Goal: Ask a question: Seek information or help from site administrators or community

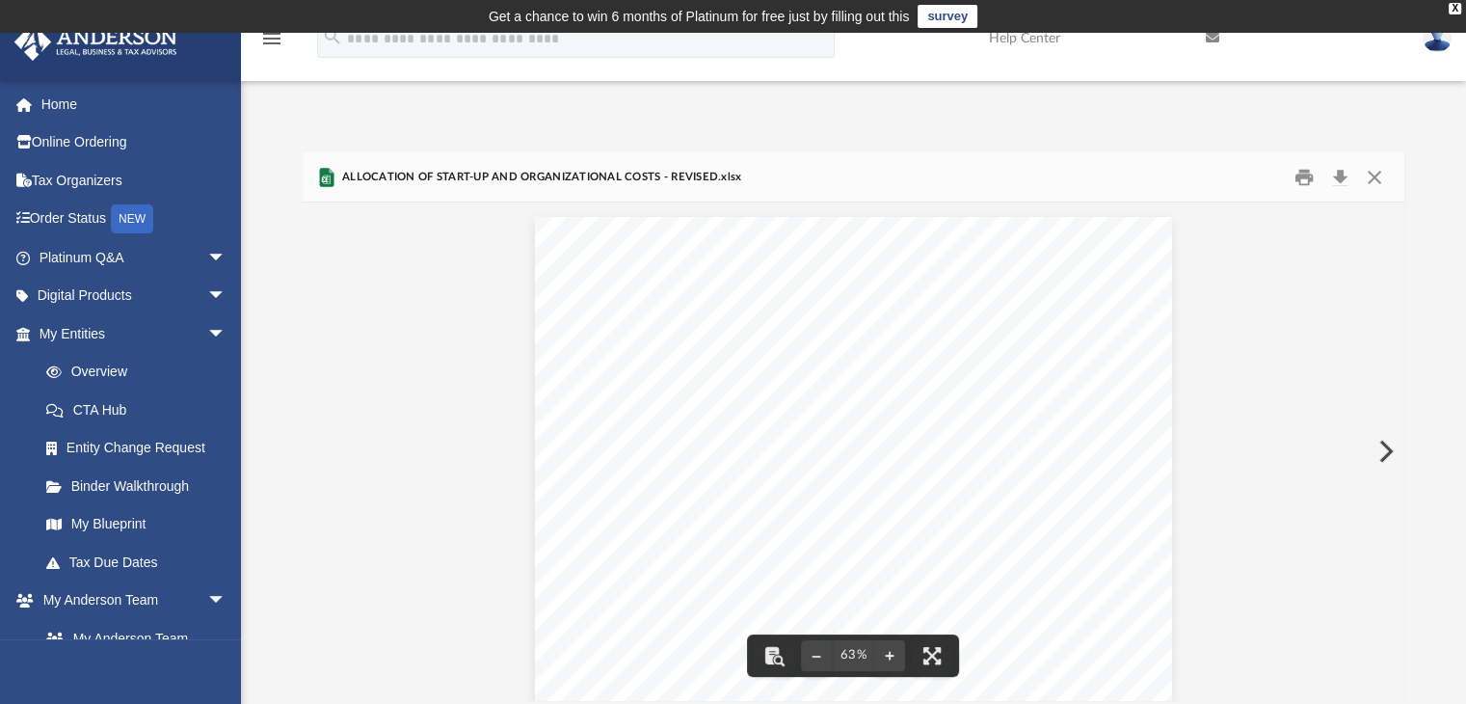
scroll to position [423, 1087]
click at [1440, 42] on img at bounding box center [1437, 38] width 29 height 28
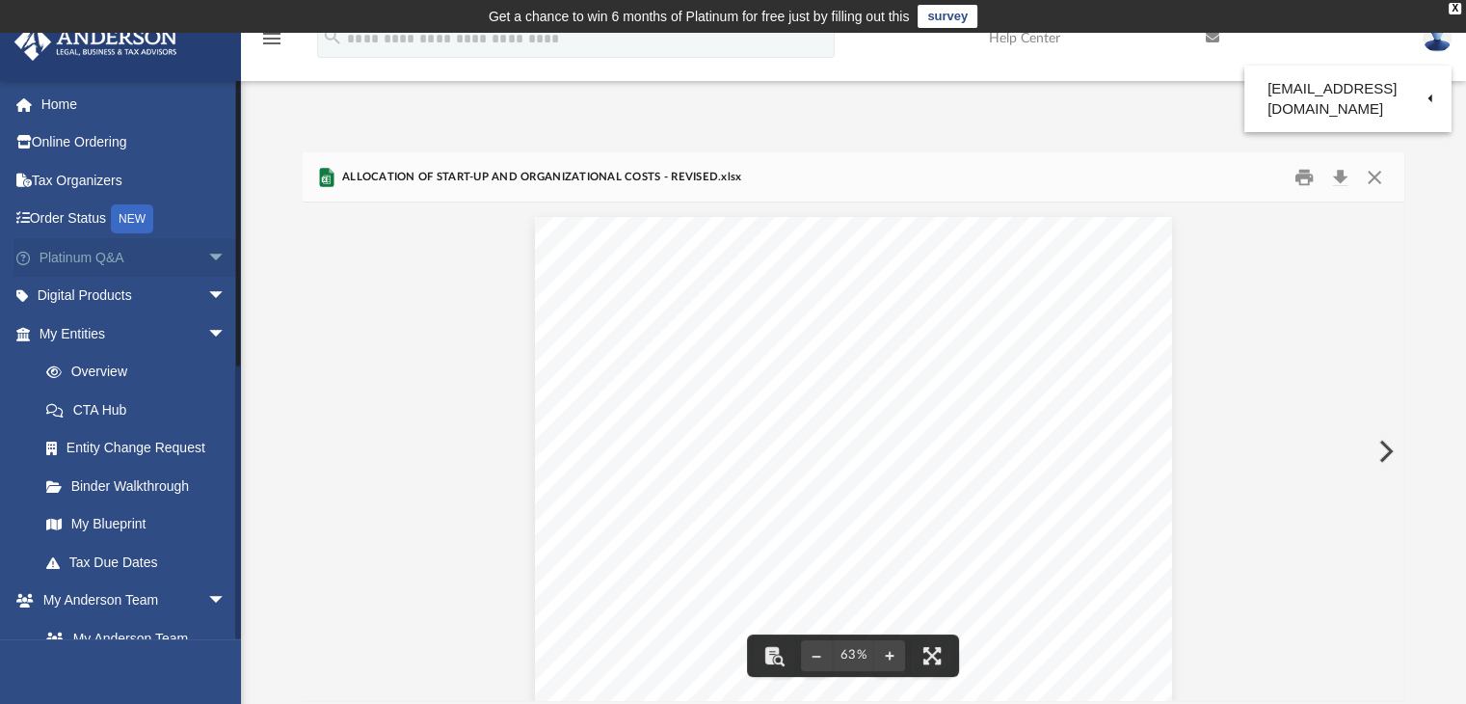
click at [207, 255] on span "arrow_drop_down" at bounding box center [226, 258] width 39 height 40
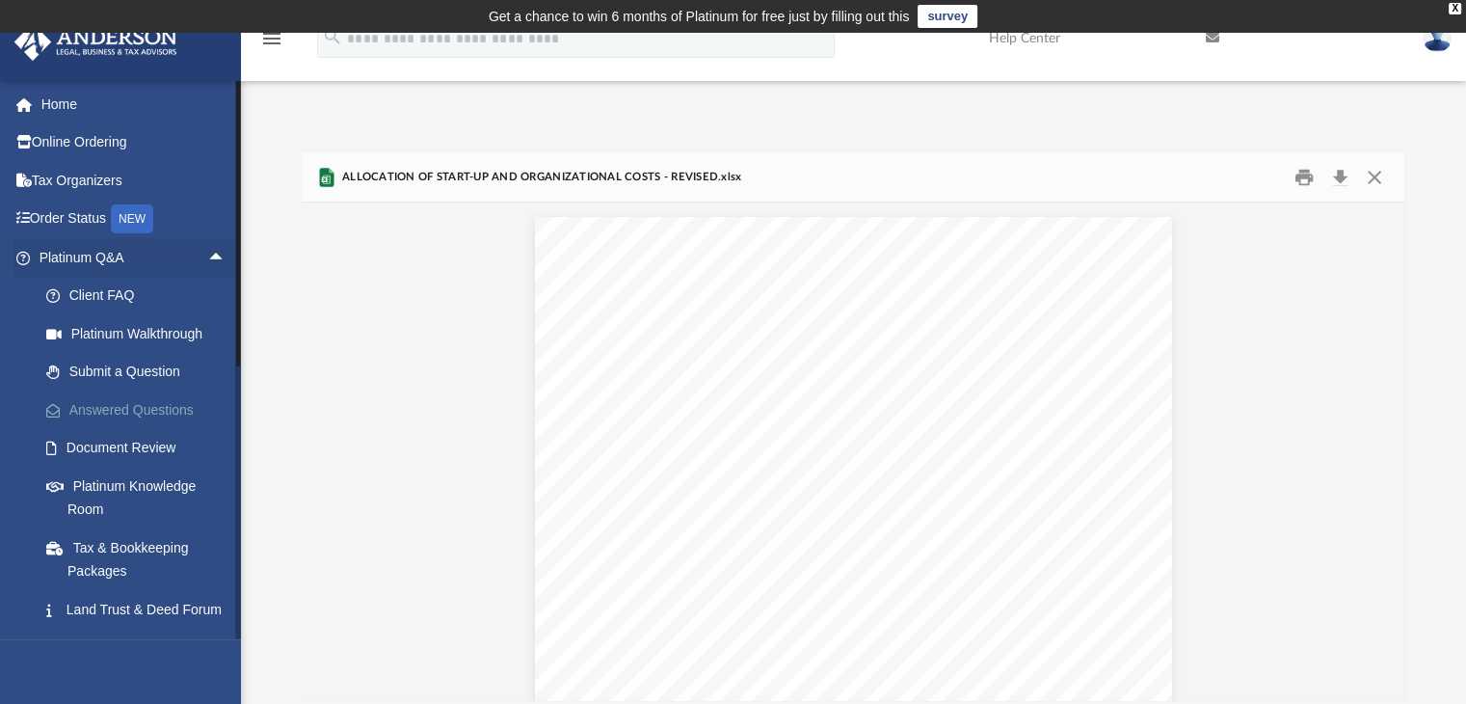
click at [142, 414] on link "Answered Questions" at bounding box center [141, 409] width 228 height 39
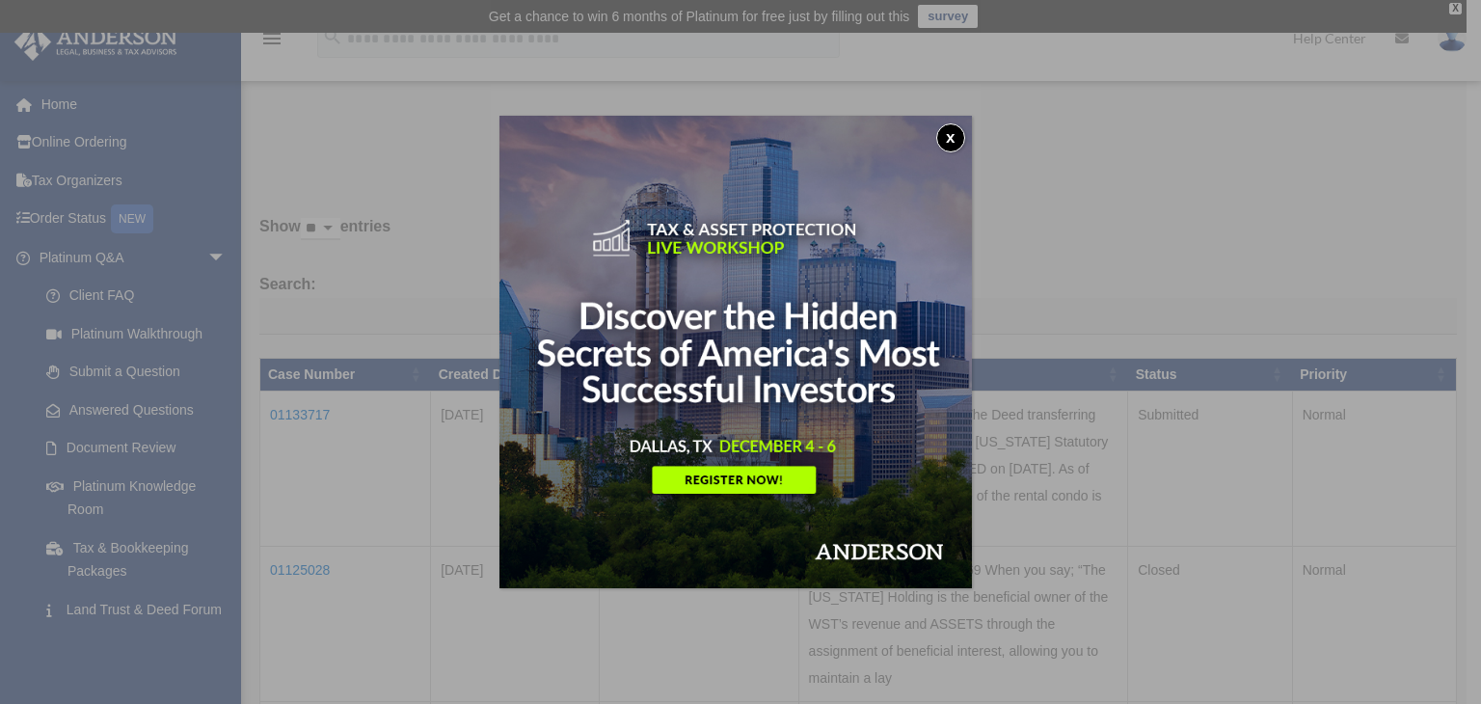
click at [1118, 491] on div "x" at bounding box center [740, 352] width 1481 height 704
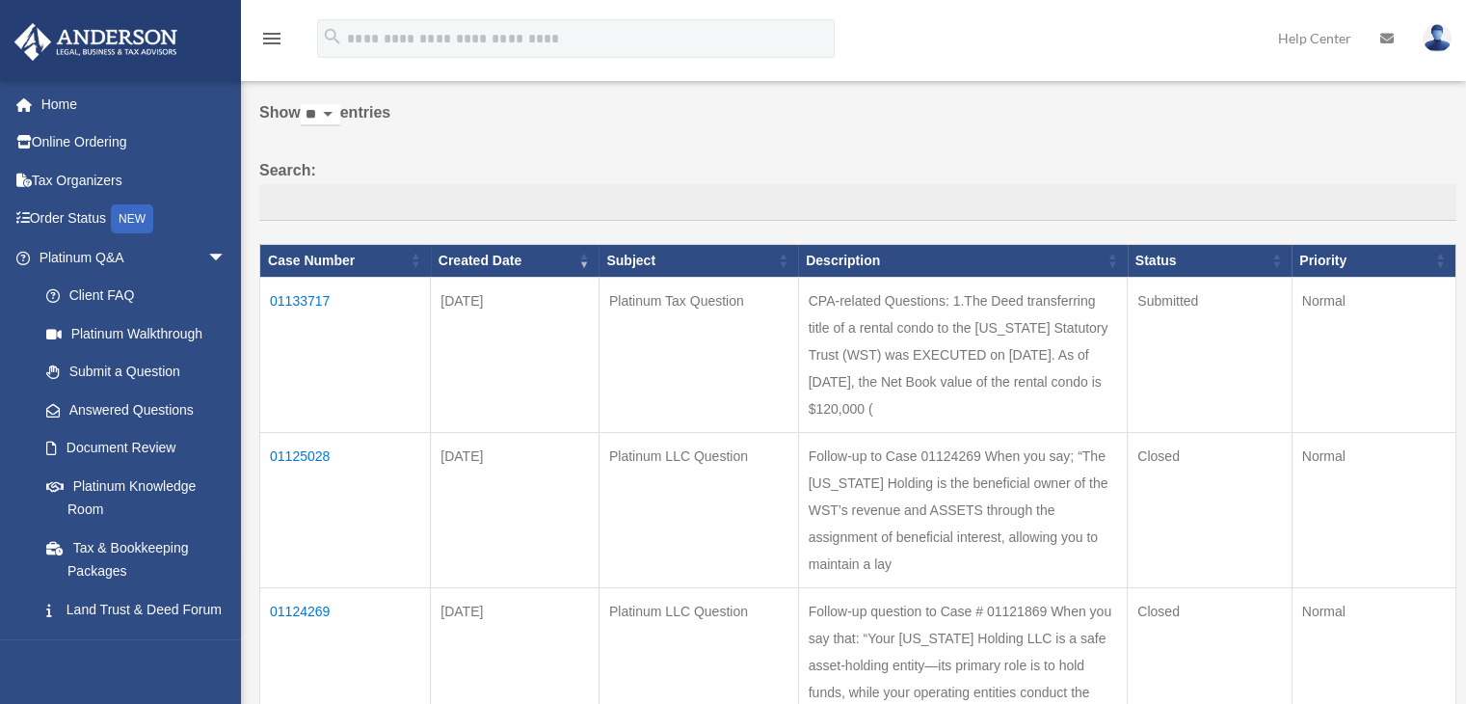
scroll to position [289, 0]
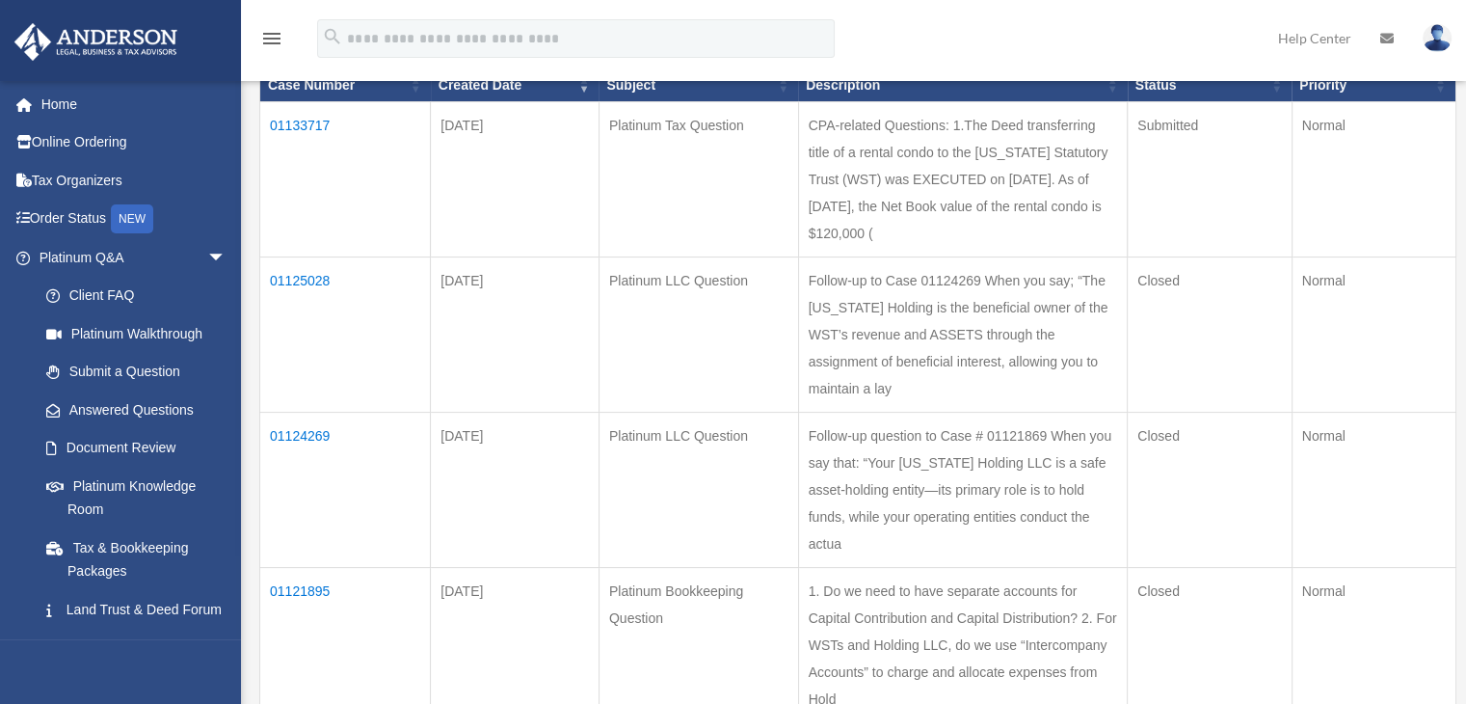
click at [324, 121] on td "01133717" at bounding box center [345, 178] width 171 height 155
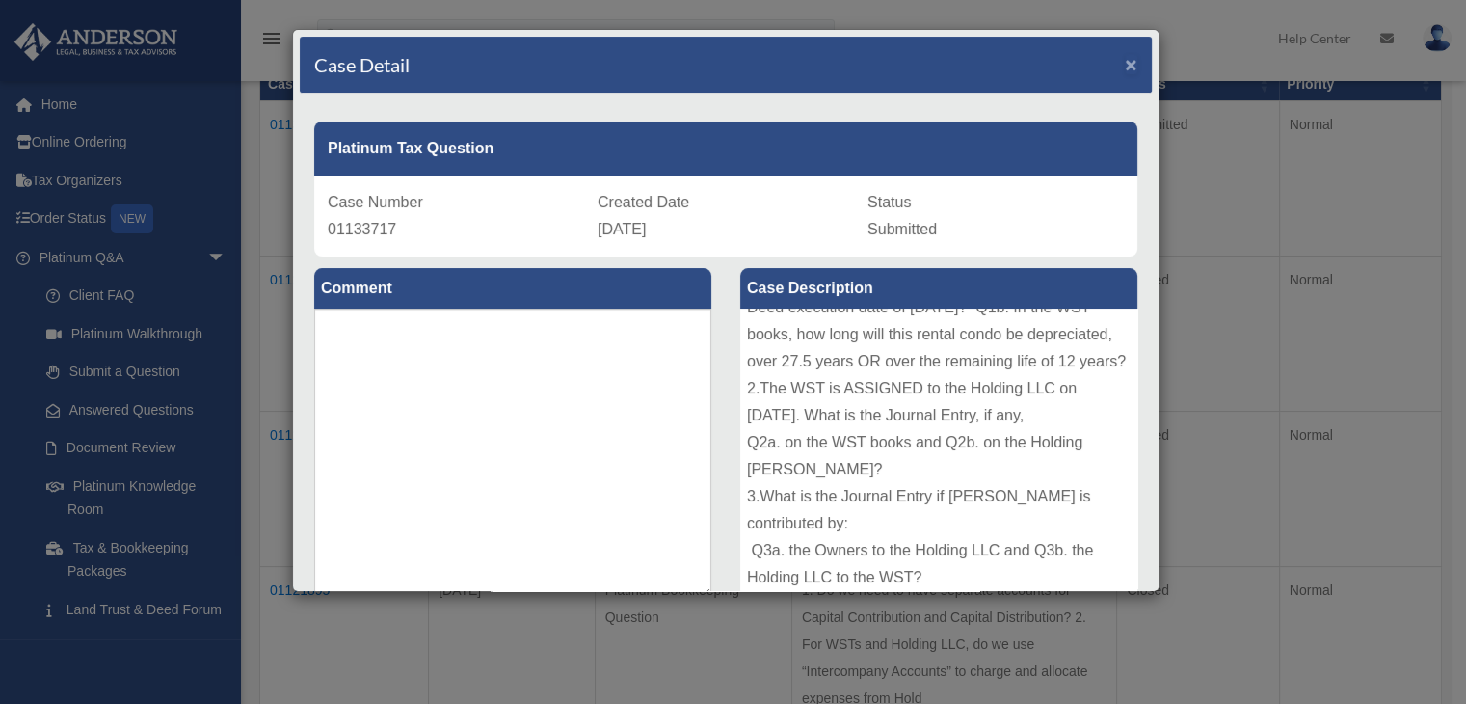
click at [1125, 64] on span "×" at bounding box center [1131, 64] width 13 height 22
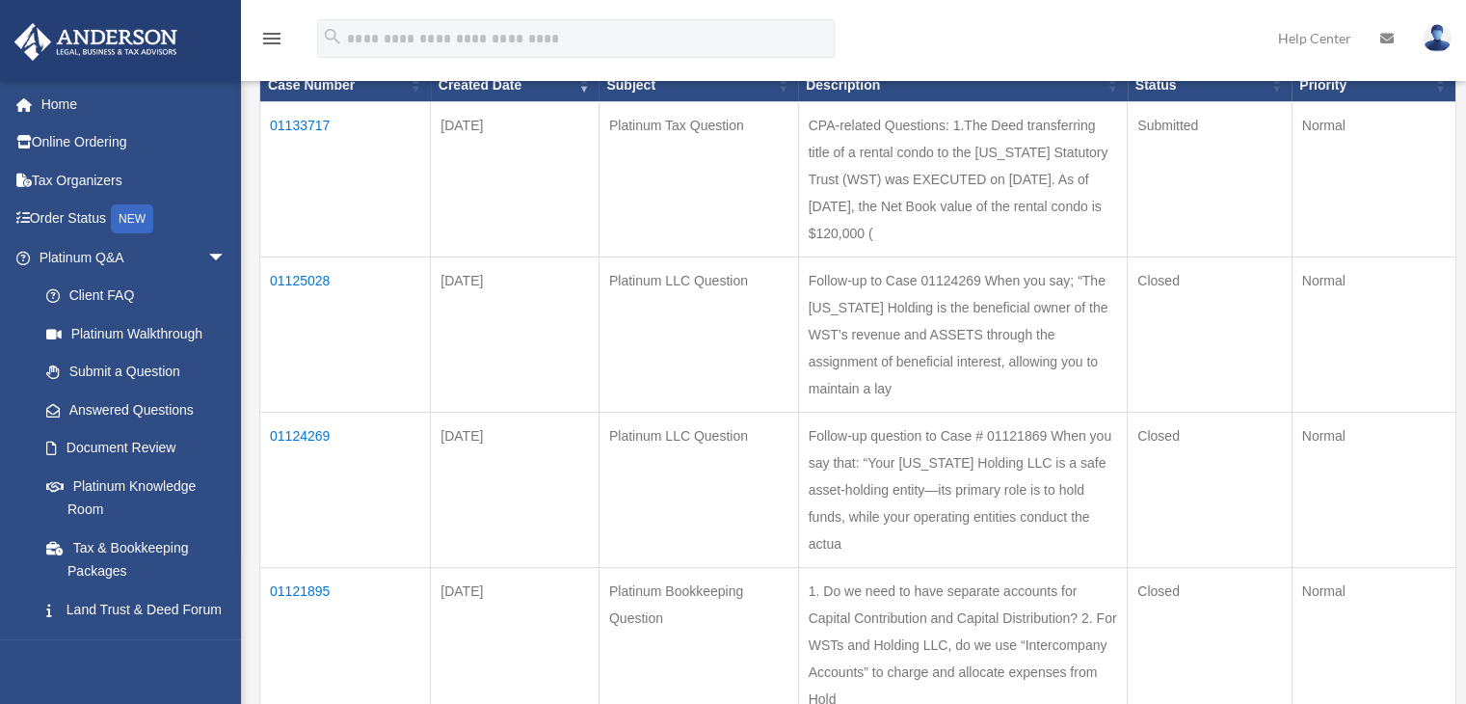
click at [1436, 36] on img at bounding box center [1437, 38] width 29 height 28
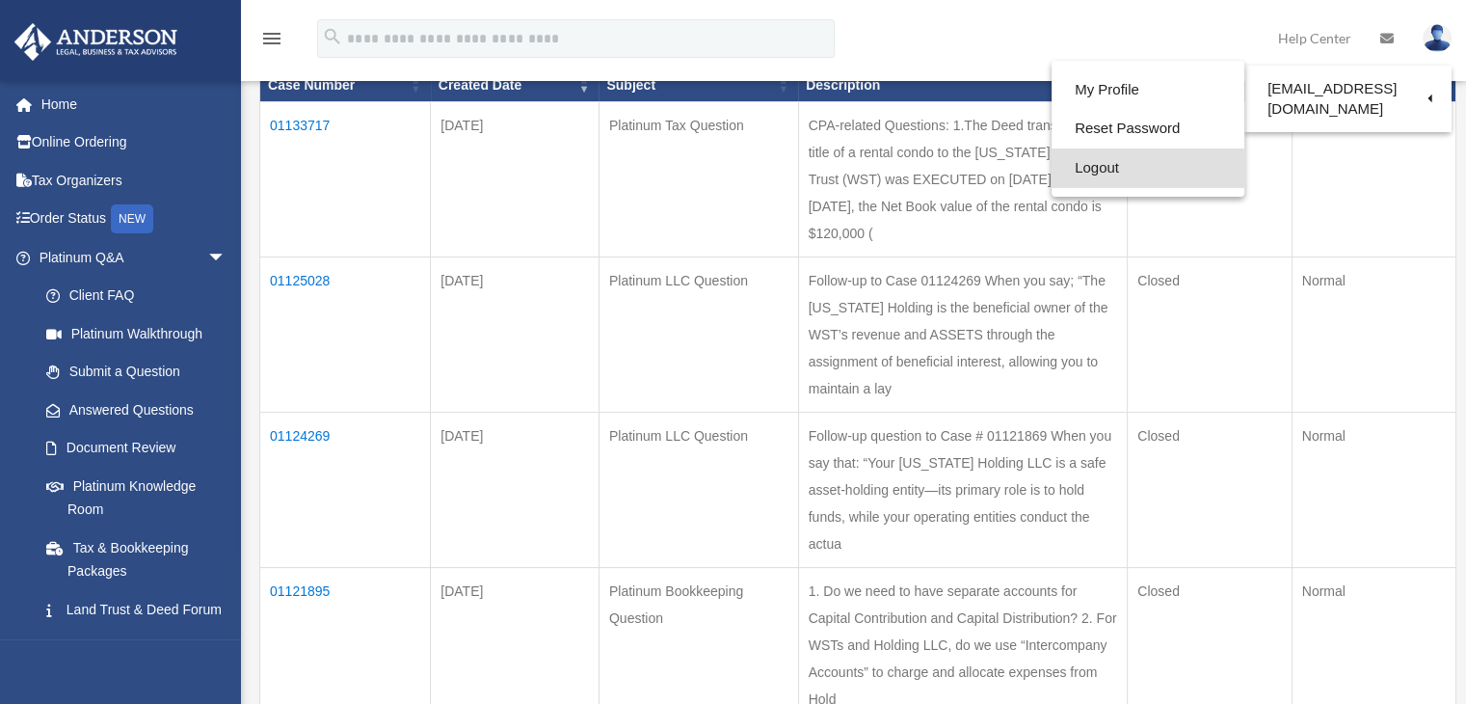
click at [1097, 169] on link "Logout" at bounding box center [1148, 168] width 193 height 40
